Goal: Transaction & Acquisition: Purchase product/service

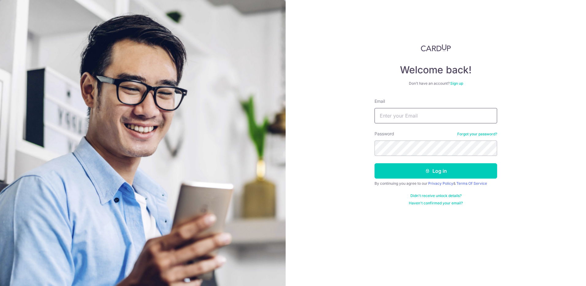
type input "thadjunyi@gmail.com"
click at [375, 163] on button "Log in" at bounding box center [436, 170] width 123 height 15
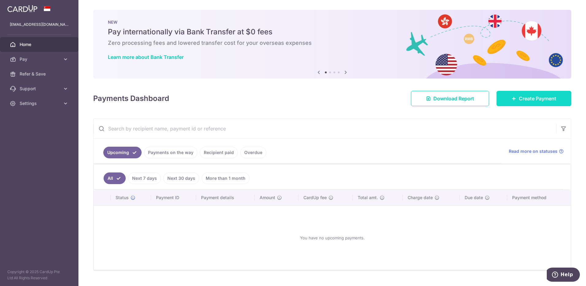
click at [519, 99] on span "Create Payment" at bounding box center [537, 98] width 37 height 7
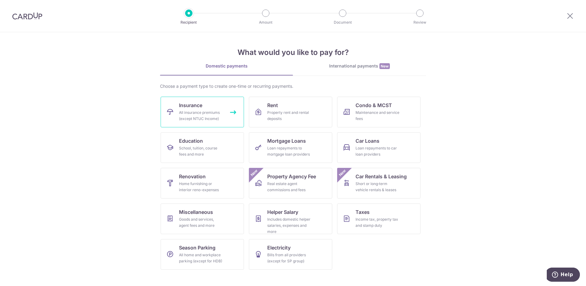
click at [228, 106] on link "Insurance All insurance premiums (except NTUC Income)" at bounding box center [202, 112] width 83 height 31
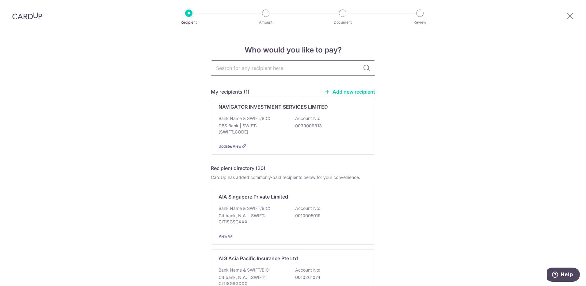
click at [290, 73] on input "text" at bounding box center [293, 67] width 164 height 15
type input "AIA"
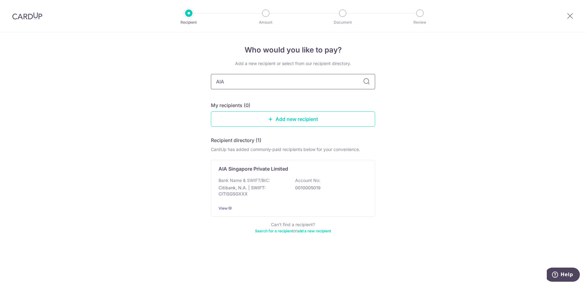
click at [286, 85] on input "AIA" at bounding box center [293, 81] width 164 height 15
click at [365, 82] on icon at bounding box center [366, 81] width 7 height 7
click at [340, 87] on input "AIA" at bounding box center [293, 81] width 164 height 15
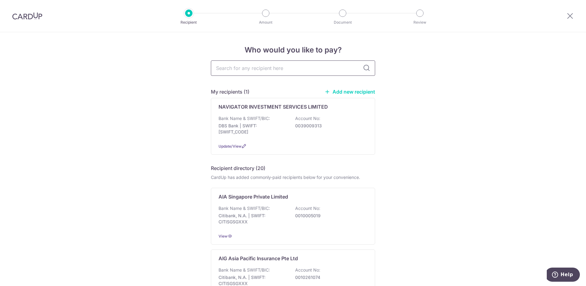
click at [315, 73] on input "text" at bounding box center [293, 67] width 164 height 15
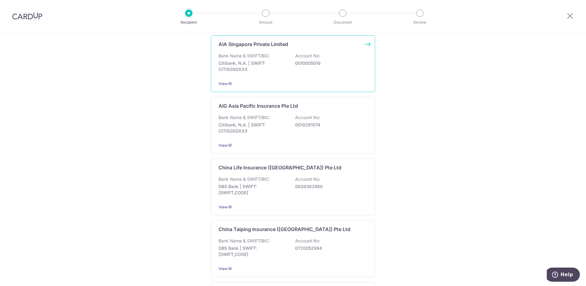
scroll to position [61, 0]
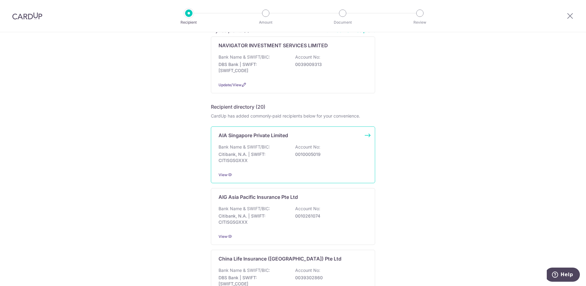
click at [333, 156] on p "0010005019" at bounding box center [329, 154] width 69 height 6
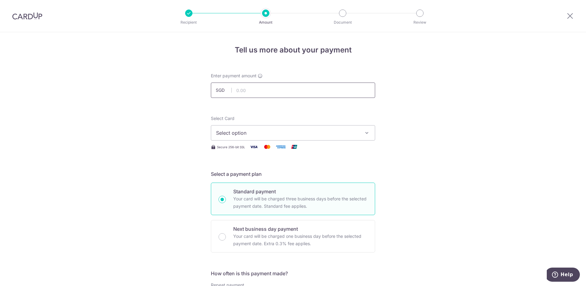
click at [305, 92] on input "text" at bounding box center [293, 90] width 164 height 15
click at [275, 82] on div "Enter payment amount SGD" at bounding box center [293, 85] width 164 height 25
click at [273, 89] on input "text" at bounding box center [293, 90] width 164 height 15
type input "1,139.60"
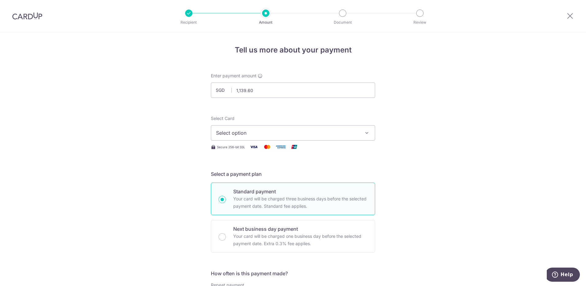
click at [231, 132] on span "Select option" at bounding box center [287, 132] width 143 height 7
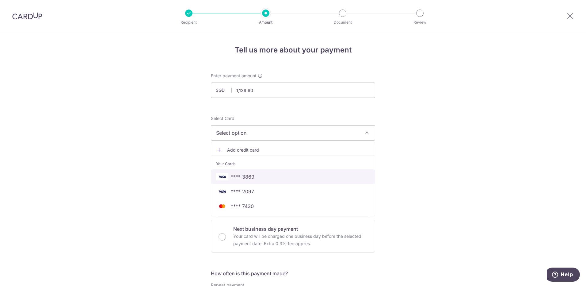
click at [253, 176] on span "**** 3869" at bounding box center [293, 176] width 154 height 7
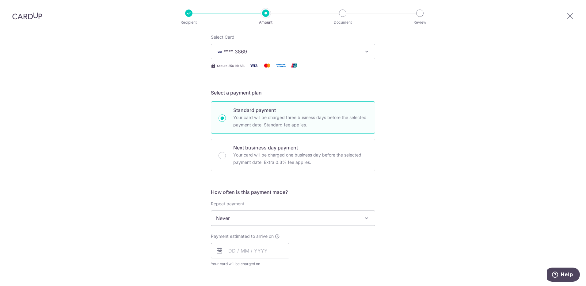
scroll to position [92, 0]
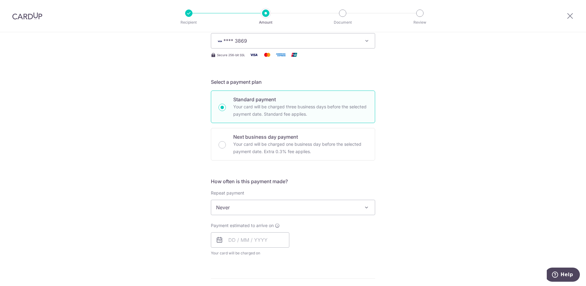
click at [274, 207] on span "Never" at bounding box center [293, 207] width 164 height 15
click at [160, 214] on div "Tell us more about your payment Enter payment amount SGD 1,139.60 1139.60 Selec…" at bounding box center [293, 217] width 586 height 555
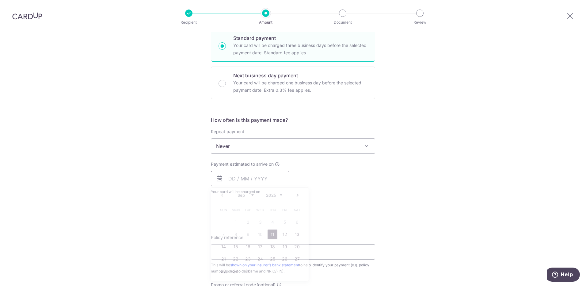
click at [253, 182] on input "text" at bounding box center [250, 178] width 79 height 15
click at [272, 234] on link "11" at bounding box center [273, 234] width 10 height 10
type input "11/09/2025"
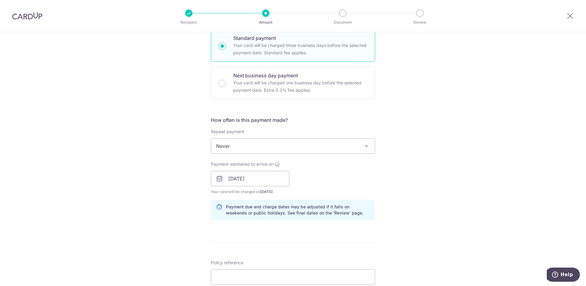
click at [344, 179] on div "Payment estimated to arrive on 11/09/2025 Prev Next Sep Oct Nov Dec 2025 2026 2…" at bounding box center [293, 178] width 172 height 34
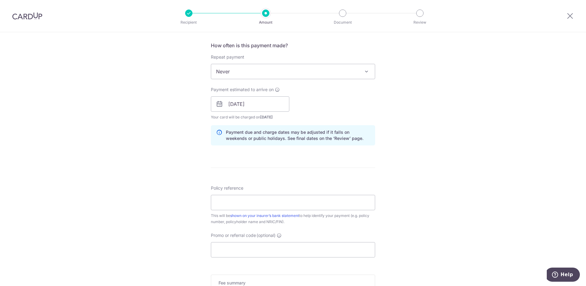
scroll to position [245, 0]
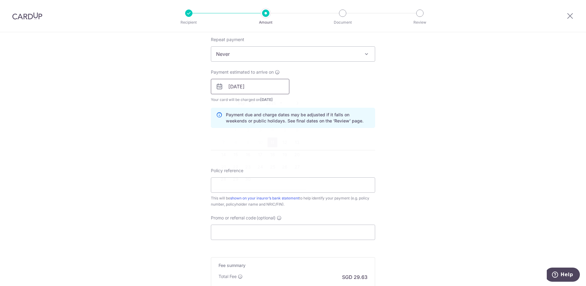
click at [271, 90] on input "11/09/2025" at bounding box center [250, 86] width 79 height 15
click at [339, 141] on form "Enter payment amount SGD 1,139.60 1139.60 Select Card **** 3869 Add credit card…" at bounding box center [293, 82] width 164 height 511
click at [264, 192] on input "Policy reference" at bounding box center [293, 184] width 164 height 15
click at [257, 186] on input "Policy reference" at bounding box center [293, 184] width 164 height 15
click at [253, 180] on input "Policy reference" at bounding box center [293, 184] width 164 height 15
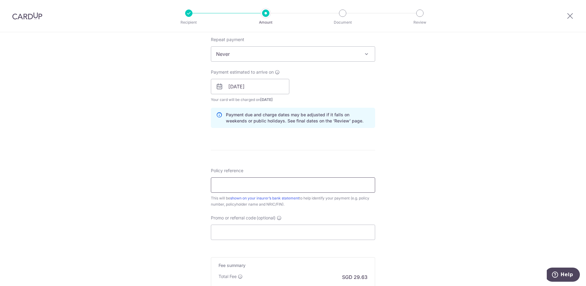
paste input "E242180322"
type input "E242180322"
click at [198, 158] on div "Tell us more about your payment Enter payment amount SGD 1,139.60 1139.60 Selec…" at bounding box center [293, 77] width 586 height 580
click at [235, 186] on input "E242180322" at bounding box center [293, 184] width 164 height 15
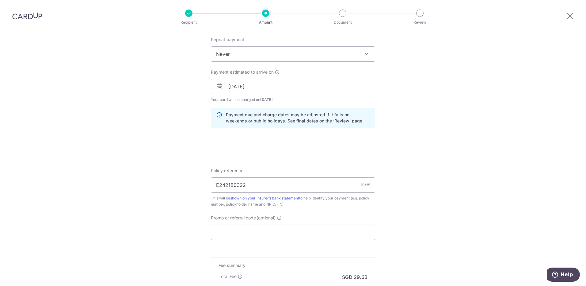
click at [182, 180] on div "Tell us more about your payment Enter payment amount SGD 1,139.60 1139.60 Selec…" at bounding box center [293, 77] width 586 height 580
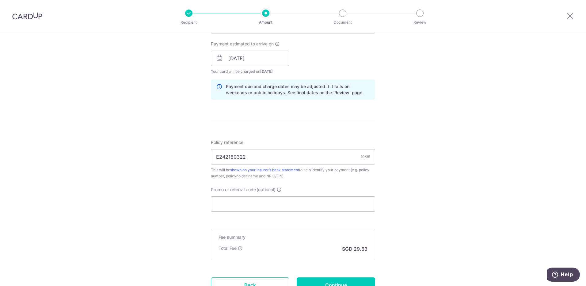
scroll to position [307, 0]
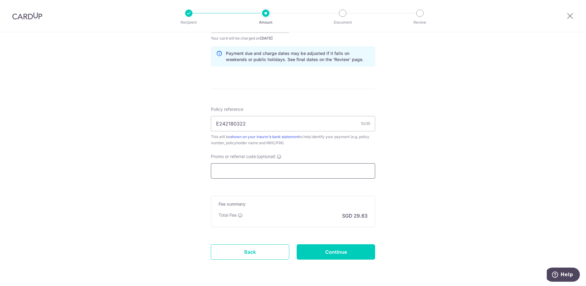
click at [255, 168] on input "Promo or referral code (optional)" at bounding box center [293, 170] width 164 height 15
paste input "THANKYOU"
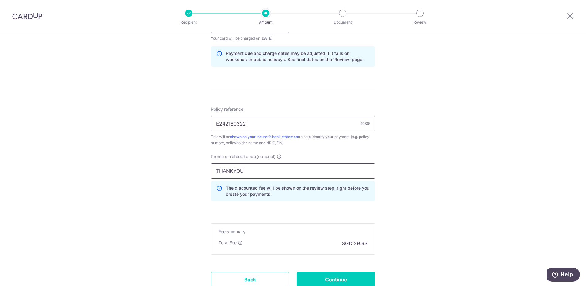
type input "THANKYOU"
click at [414, 144] on div "Tell us more about your payment Enter payment amount SGD 1,139.60 1139.60 Selec…" at bounding box center [293, 30] width 586 height 608
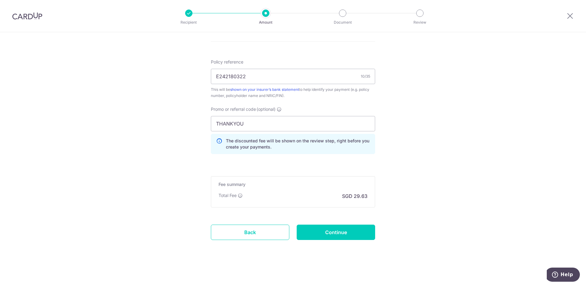
click at [267, 123] on input "THANKYOU" at bounding box center [293, 123] width 164 height 15
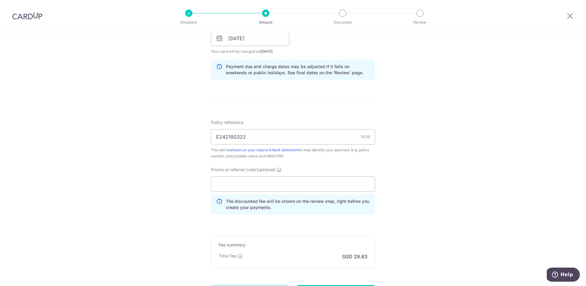
scroll to position [323, 0]
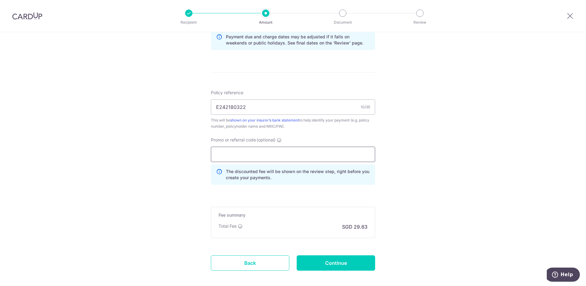
click at [290, 155] on input "Promo or referral code (optional)" at bounding box center [293, 154] width 164 height 15
paste input "THANKYOU"
type input "THANKYOU"
click at [383, 164] on div "Tell us more about your payment Enter payment amount SGD 1,139.60 1139.60 Selec…" at bounding box center [293, 13] width 586 height 608
click at [314, 259] on input "Continue" at bounding box center [336, 262] width 79 height 15
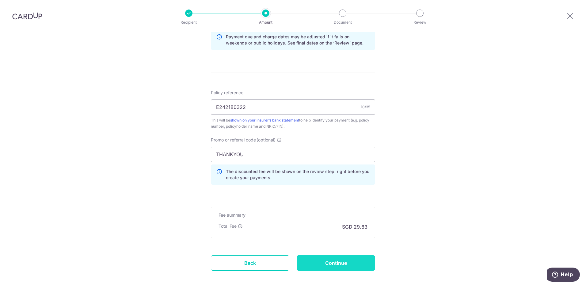
type input "Create Schedule"
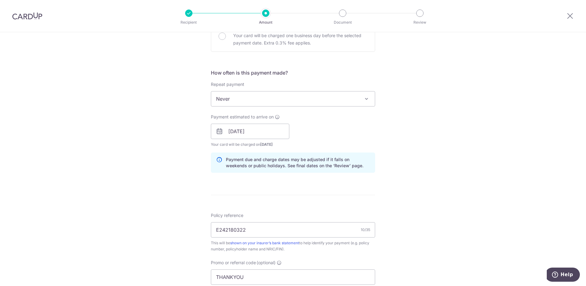
scroll to position [354, 0]
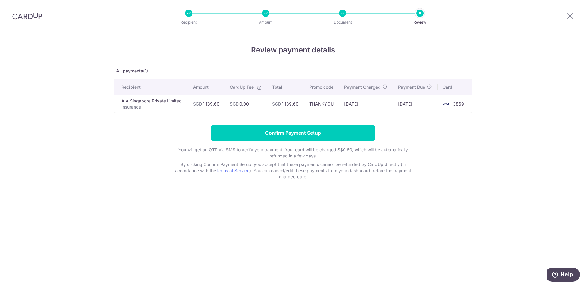
click at [434, 144] on form "Confirm Payment Setup You will get an OTP via SMS to verify your payment. Your …" at bounding box center [293, 152] width 359 height 55
click at [484, 224] on div "Review payment details All payments(1) Recipient Amount CardUp Fee Total Promo …" at bounding box center [293, 159] width 586 height 254
click at [333, 127] on input "Confirm Payment Setup" at bounding box center [293, 132] width 164 height 15
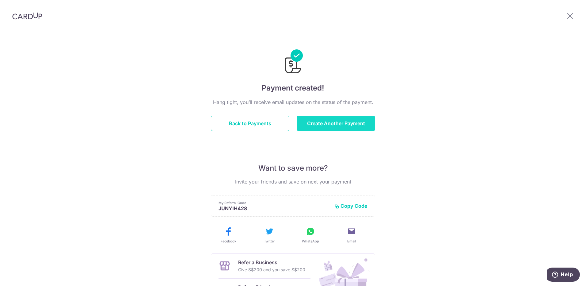
click at [338, 129] on button "Create Another Payment" at bounding box center [336, 123] width 79 height 15
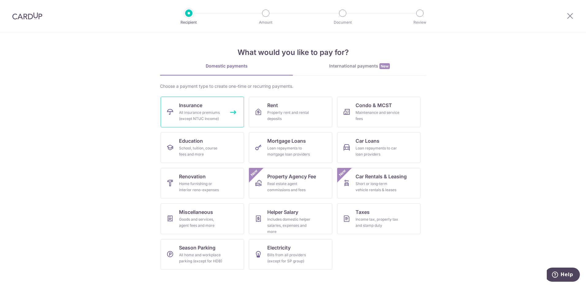
click at [207, 111] on div "All insurance premiums (except NTUC Income)" at bounding box center [201, 115] width 44 height 12
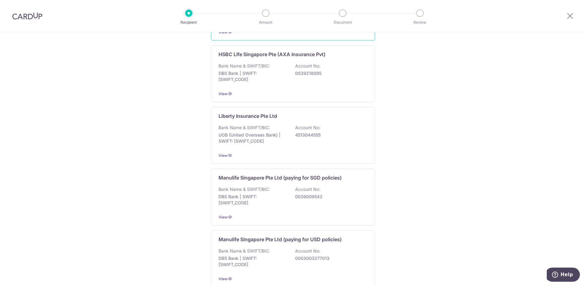
scroll to position [565, 0]
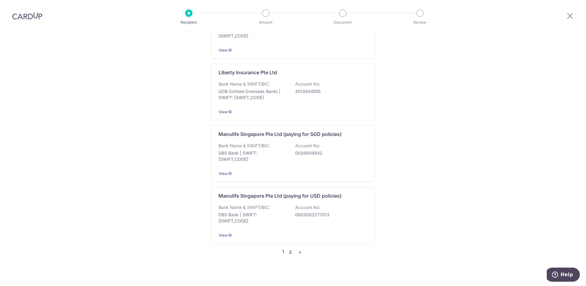
click at [291, 248] on link "2" at bounding box center [290, 251] width 7 height 7
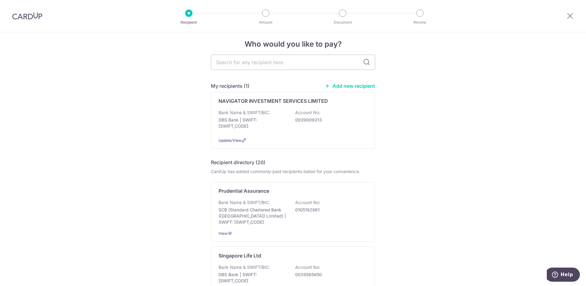
scroll to position [0, 0]
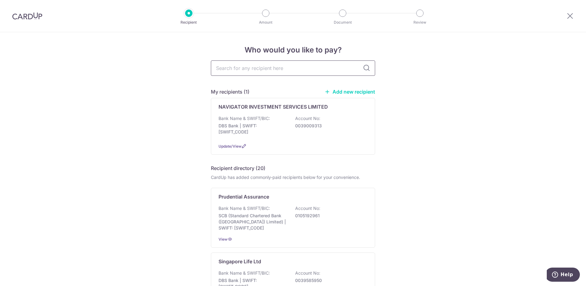
click at [259, 70] on input "text" at bounding box center [293, 67] width 164 height 15
type input "FWD"
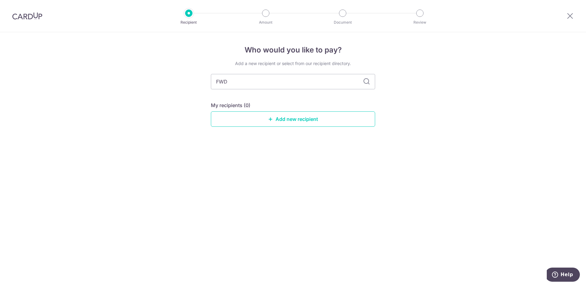
click at [425, 92] on div "Who would you like to pay? Add a new recipient or select from our recipient dir…" at bounding box center [293, 159] width 586 height 254
click at [572, 16] on icon at bounding box center [570, 16] width 7 height 8
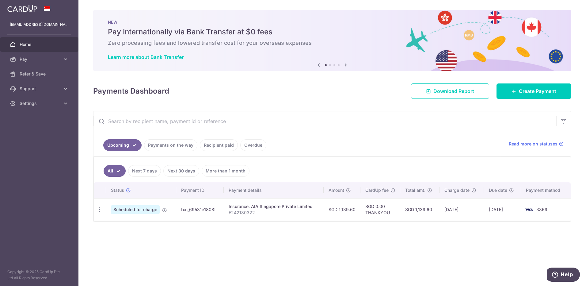
click at [295, 113] on input "text" at bounding box center [325, 121] width 463 height 20
click at [326, 109] on div "× Pause Schedule Pause all future payments in this series Pause just this one p…" at bounding box center [333, 143] width 508 height 286
click at [328, 118] on input "text" at bounding box center [325, 121] width 463 height 20
click at [331, 97] on div "Payments Dashboard Download Report Create Payment" at bounding box center [332, 90] width 478 height 18
click at [520, 88] on span "Create Payment" at bounding box center [537, 90] width 37 height 7
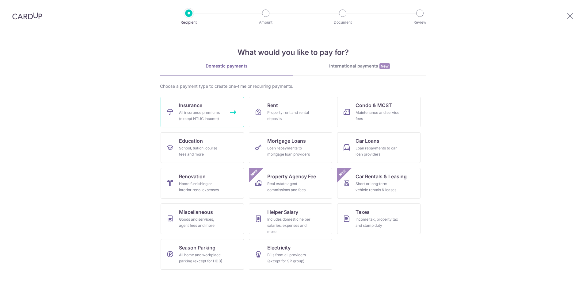
click at [228, 113] on link "Insurance All insurance premiums (except NTUC Income)" at bounding box center [202, 112] width 83 height 31
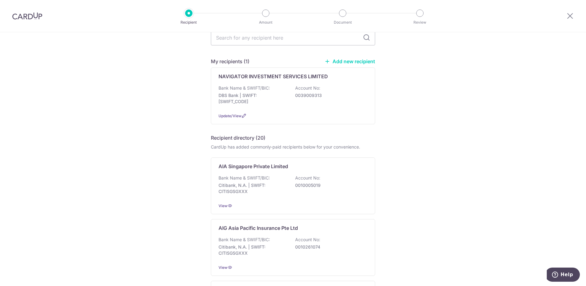
scroll to position [31, 0]
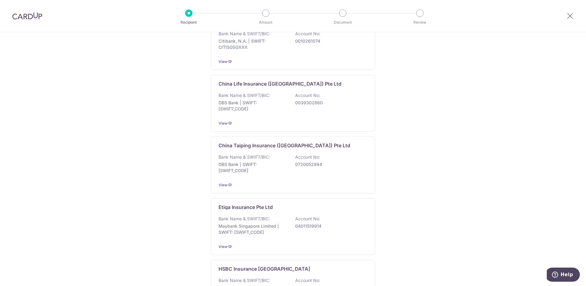
scroll to position [565, 0]
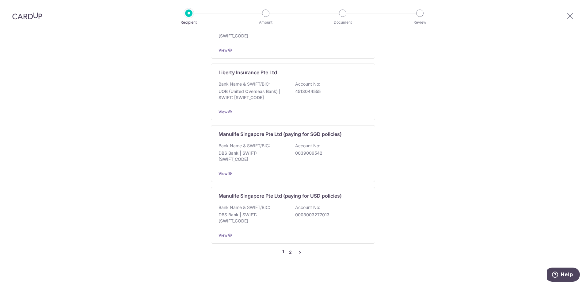
click at [289, 248] on link "2" at bounding box center [290, 251] width 7 height 7
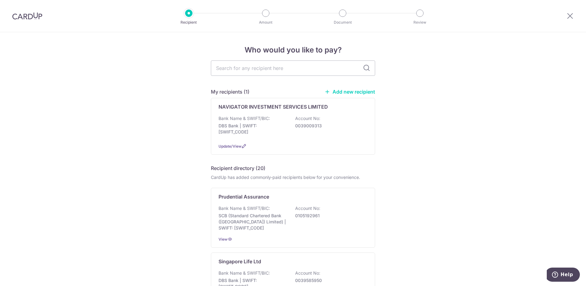
scroll to position [472, 0]
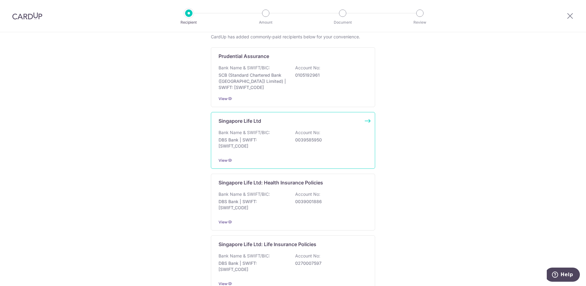
scroll to position [139, 0]
click at [340, 130] on div "Singapore Life Ltd Bank Name & SWIFT/BIC: DBS Bank | SWIFT: DBSSSGSGXXX Account…" at bounding box center [293, 142] width 164 height 57
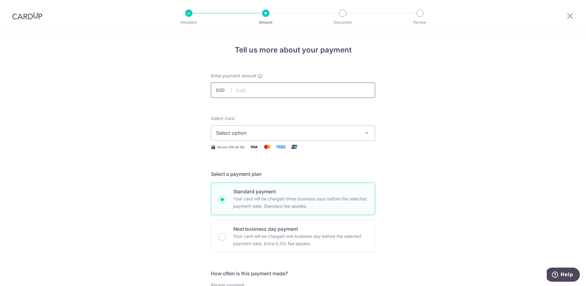
click at [307, 88] on input "text" at bounding box center [293, 90] width 164 height 15
click at [577, 18] on div at bounding box center [571, 16] width 32 height 32
click at [567, 15] on icon at bounding box center [570, 16] width 7 height 8
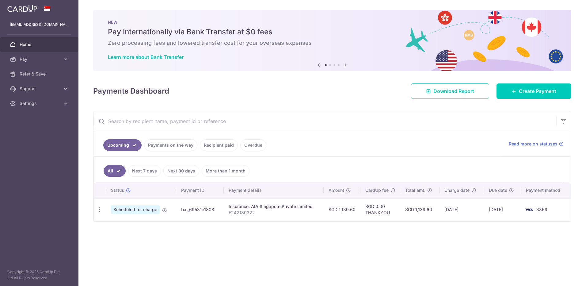
click at [342, 114] on input "text" at bounding box center [325, 121] width 463 height 20
